Goal: Information Seeking & Learning: Learn about a topic

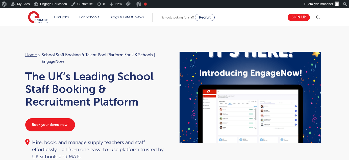
scroll to position [14, 0]
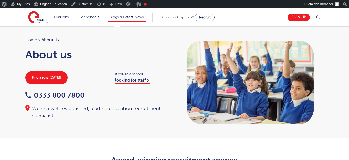
scroll to position [373, 0]
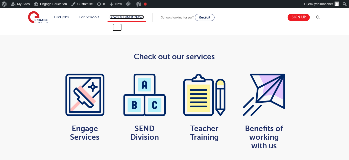
click at [125, 15] on link "Blogs & Latest News" at bounding box center [127, 17] width 34 height 4
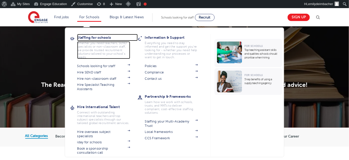
click at [96, 37] on h3 "Staffing for schools" at bounding box center [107, 37] width 61 height 7
